Goal: Task Accomplishment & Management: Manage account settings

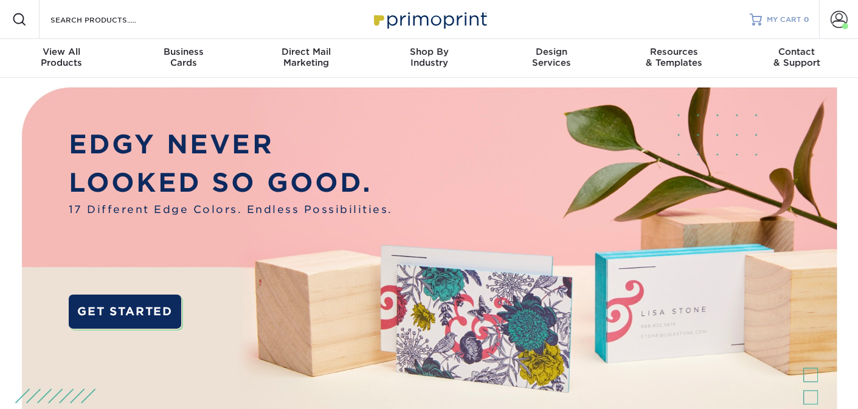
click at [785, 15] on span "MY CART" at bounding box center [784, 20] width 35 height 10
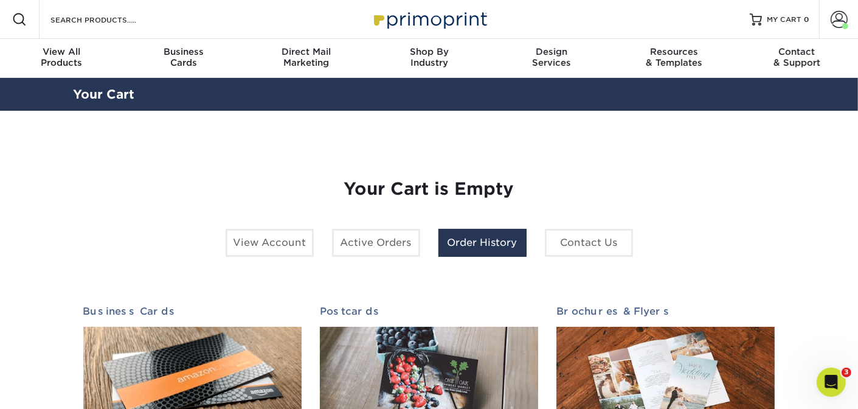
click at [506, 245] on link "Order History" at bounding box center [483, 243] width 88 height 28
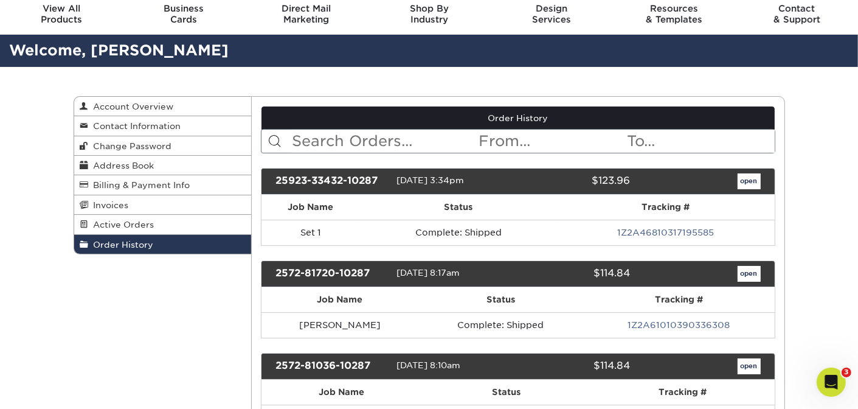
scroll to position [61, 0]
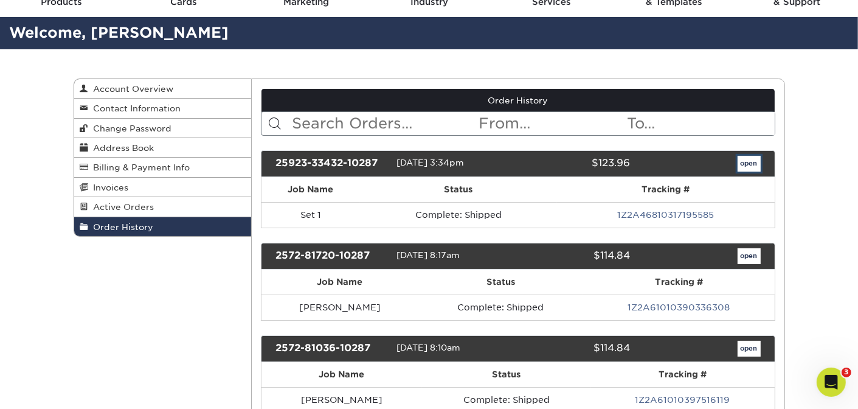
click at [746, 162] on link "open" at bounding box center [749, 164] width 23 height 16
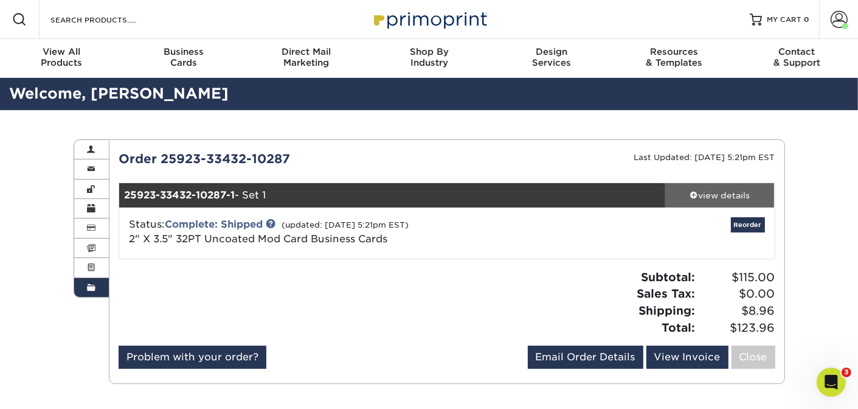
click at [719, 197] on div "view details" at bounding box center [719, 195] width 109 height 12
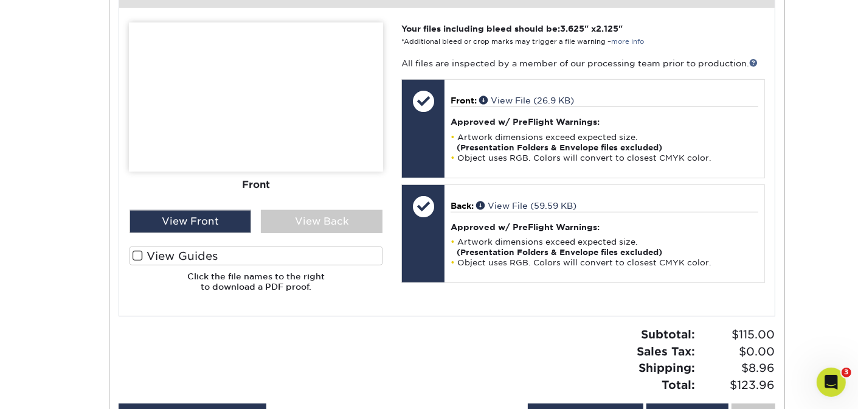
scroll to position [426, 0]
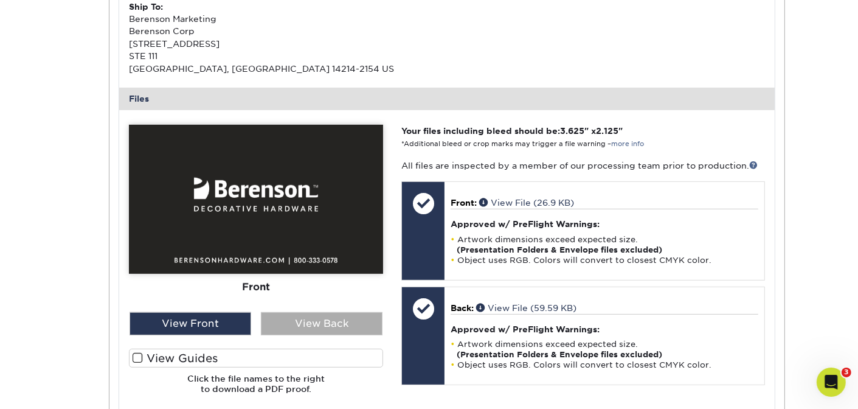
click at [307, 327] on div "View Back" at bounding box center [322, 323] width 122 height 23
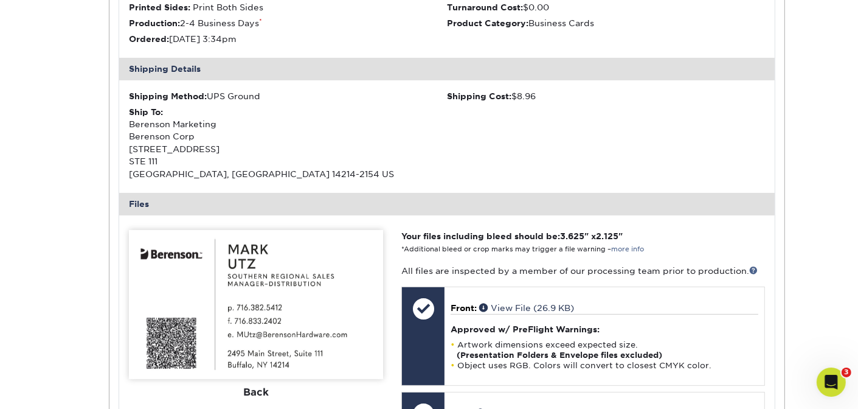
scroll to position [365, 0]
